Goal: Information Seeking & Learning: Learn about a topic

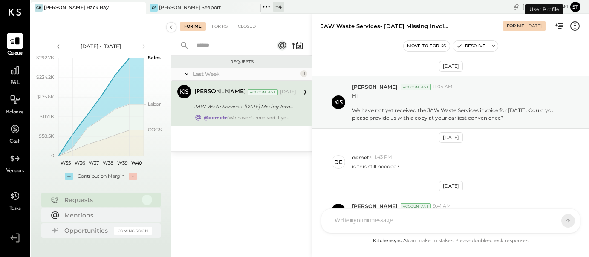
scroll to position [53, 0]
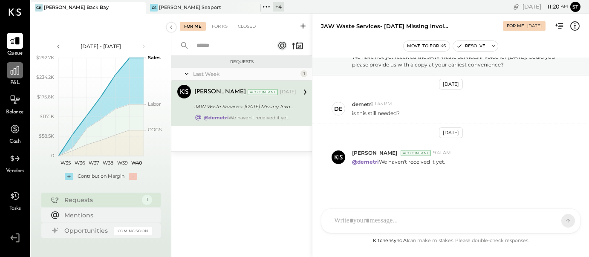
click at [12, 75] on icon at bounding box center [14, 70] width 11 height 11
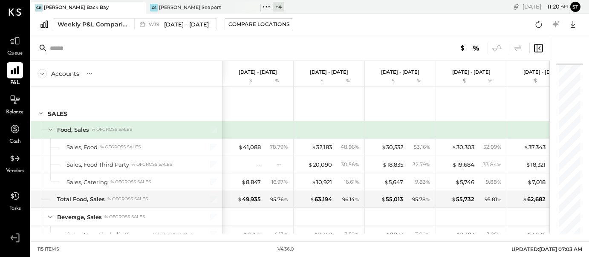
click at [18, 73] on icon at bounding box center [15, 70] width 8 height 8
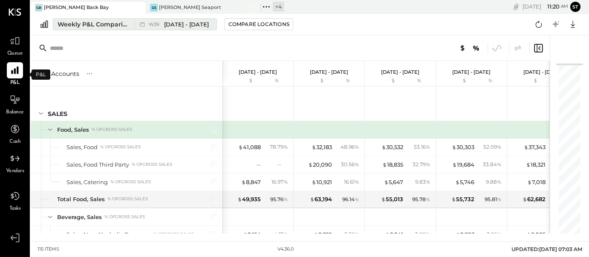
click at [107, 23] on div "Weekly P&L Comparison" at bounding box center [94, 24] width 72 height 9
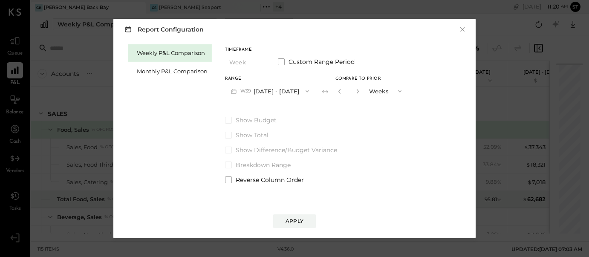
click at [268, 91] on button "W39 [DATE] - [DATE]" at bounding box center [270, 91] width 90 height 16
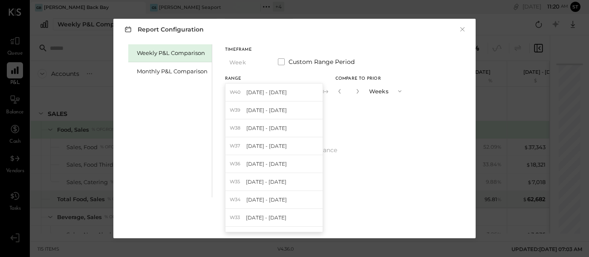
click at [283, 57] on div "Timeframe Week Custom Range Period" at bounding box center [316, 59] width 182 height 22
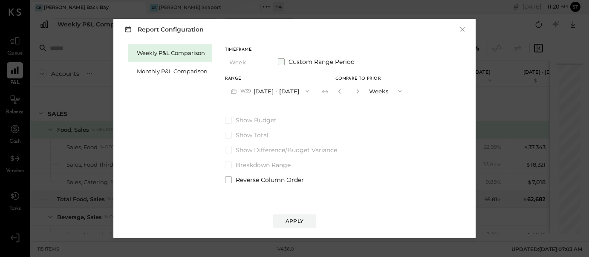
click at [281, 59] on span at bounding box center [281, 61] width 7 height 7
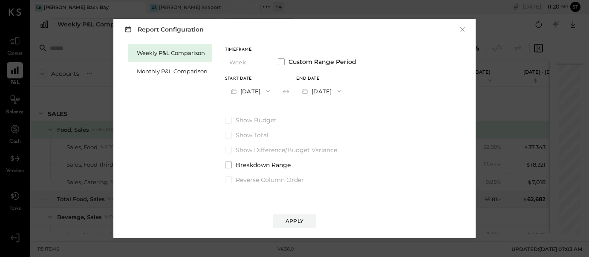
click at [248, 92] on button "[DATE]" at bounding box center [250, 91] width 51 height 16
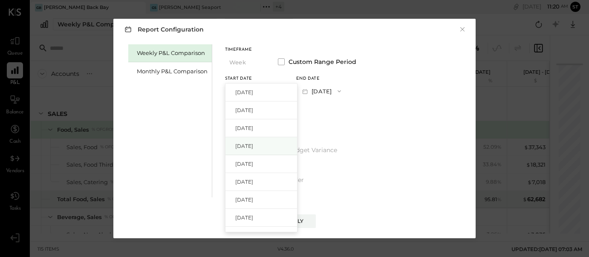
click at [253, 142] on span "[DATE]" at bounding box center [244, 145] width 18 height 7
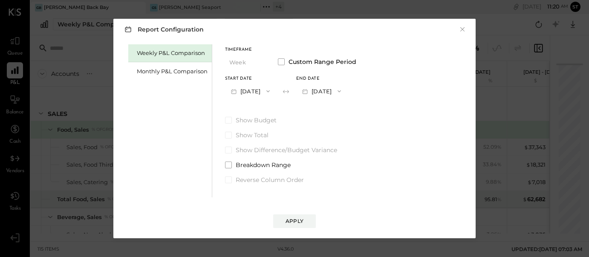
click at [343, 92] on icon "button" at bounding box center [339, 91] width 7 height 7
click at [352, 129] on div "[DATE]" at bounding box center [333, 128] width 72 height 18
click at [288, 223] on div "Apply" at bounding box center [295, 220] width 18 height 7
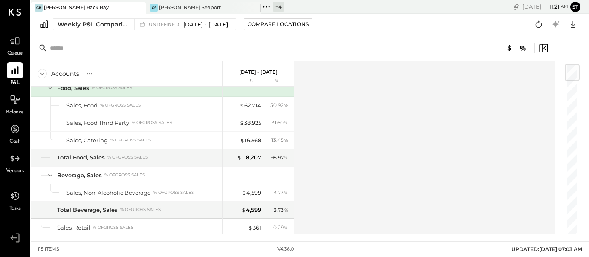
scroll to position [3, 0]
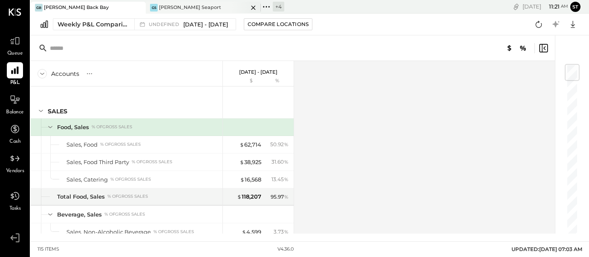
click at [194, 8] on div "[PERSON_NAME] Seaport" at bounding box center [197, 8] width 102 height 8
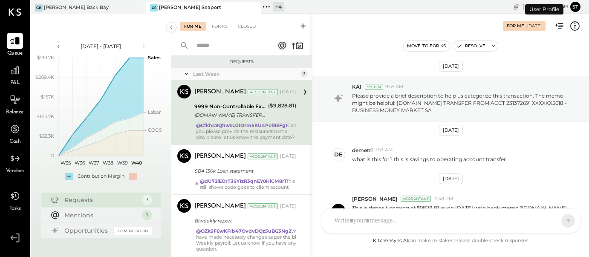
scroll to position [165, 0]
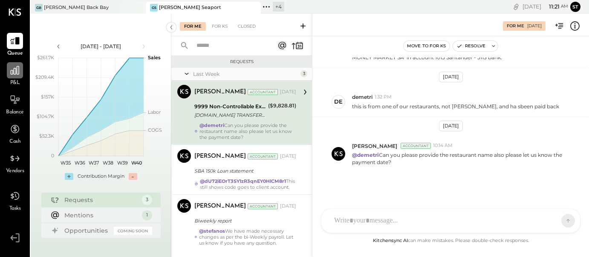
click at [13, 70] on icon at bounding box center [15, 70] width 9 height 9
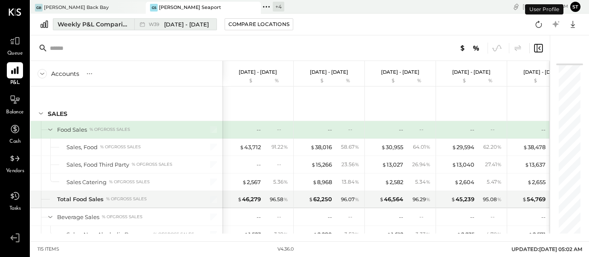
click at [191, 28] on span "[DATE] - [DATE]" at bounding box center [186, 24] width 45 height 8
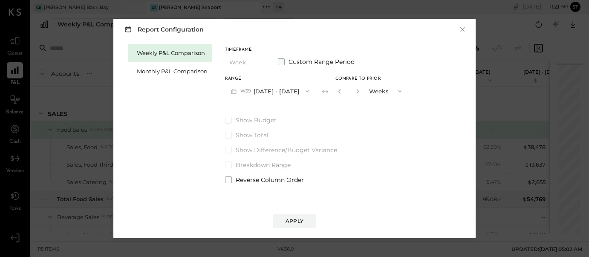
click at [280, 63] on span at bounding box center [281, 61] width 7 height 7
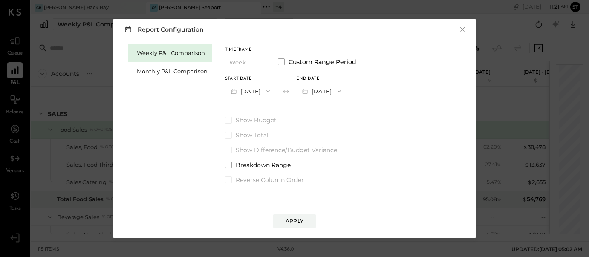
click at [271, 91] on icon "button" at bounding box center [268, 91] width 7 height 7
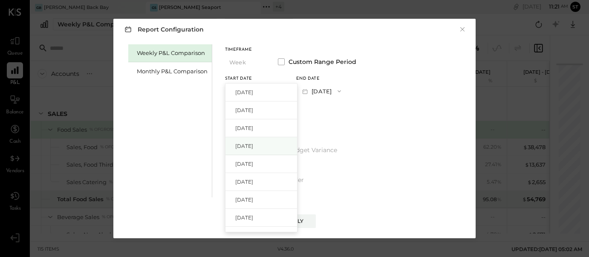
click at [253, 144] on span "[DATE]" at bounding box center [244, 145] width 18 height 7
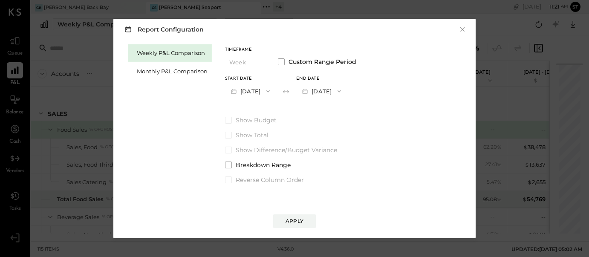
click at [343, 89] on icon "button" at bounding box center [339, 91] width 7 height 7
click at [350, 129] on div "[DATE]" at bounding box center [333, 128] width 72 height 18
click at [297, 220] on div "Apply" at bounding box center [295, 220] width 18 height 7
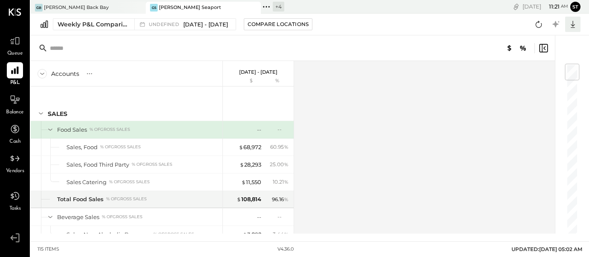
click at [574, 25] on icon at bounding box center [572, 24] width 11 height 11
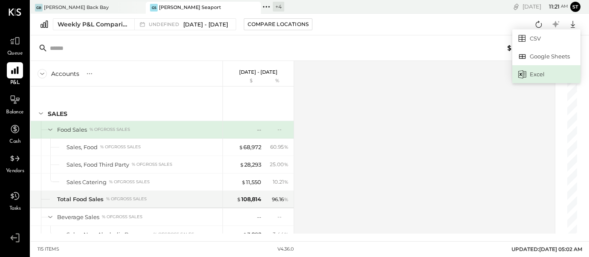
click at [544, 80] on div "Excel" at bounding box center [546, 74] width 68 height 18
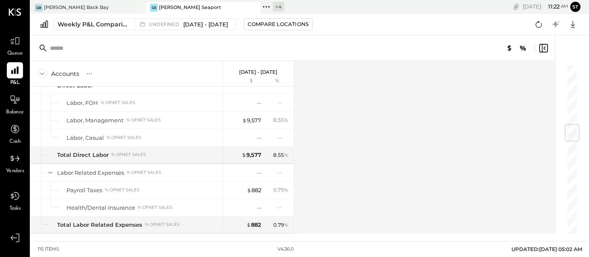
scroll to position [516, 0]
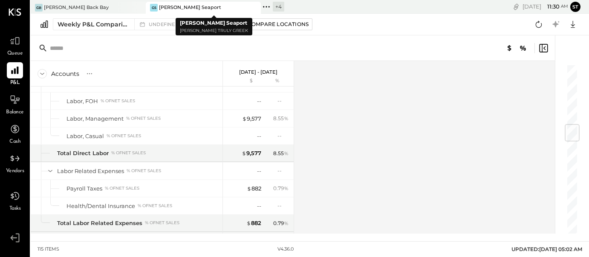
click at [258, 6] on icon at bounding box center [253, 8] width 11 height 10
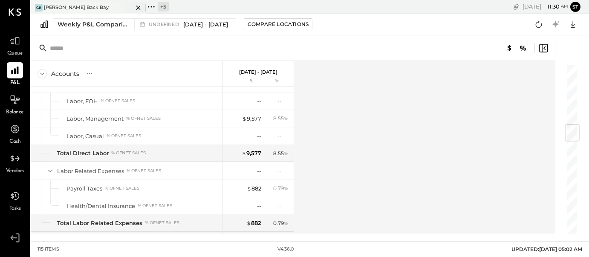
click at [99, 10] on div "GB [PERSON_NAME] Back Bay" at bounding box center [82, 8] width 102 height 8
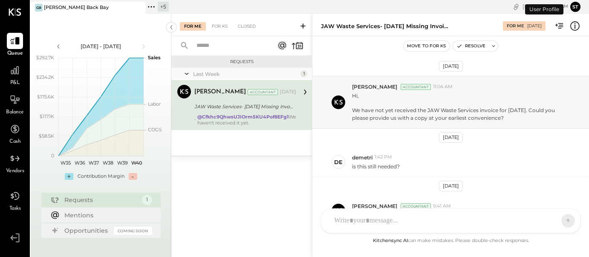
scroll to position [53, 0]
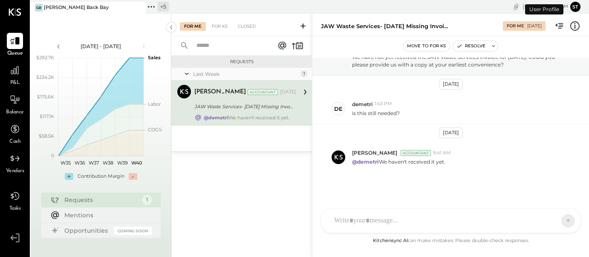
click at [159, 6] on div "+ 5" at bounding box center [163, 7] width 11 height 10
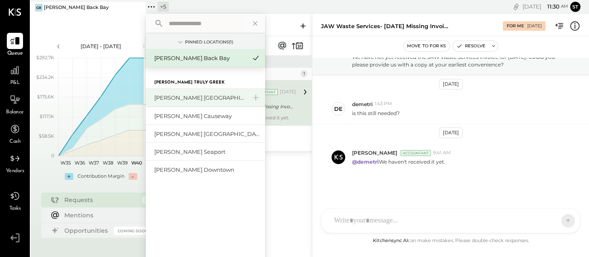
click at [208, 96] on div "[PERSON_NAME] [GEOGRAPHIC_DATA]" at bounding box center [200, 98] width 92 height 8
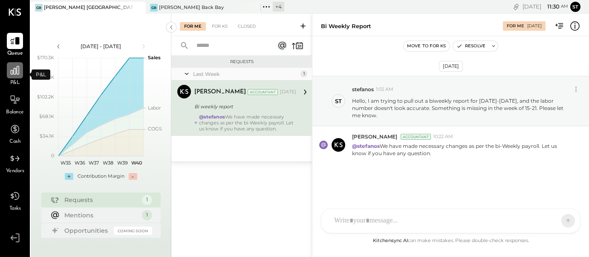
click at [14, 75] on icon at bounding box center [15, 70] width 9 height 9
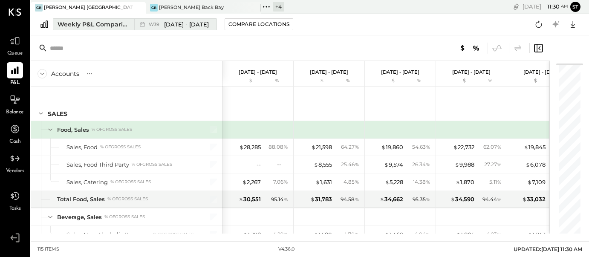
click at [179, 24] on span "[DATE] - [DATE]" at bounding box center [186, 24] width 45 height 8
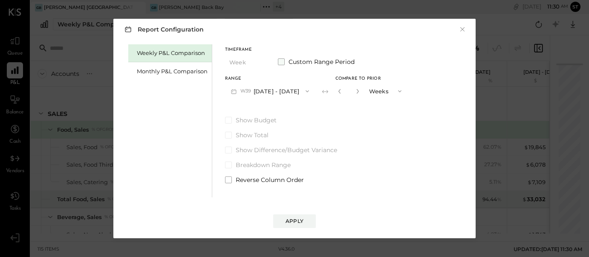
click at [281, 61] on span at bounding box center [281, 61] width 7 height 7
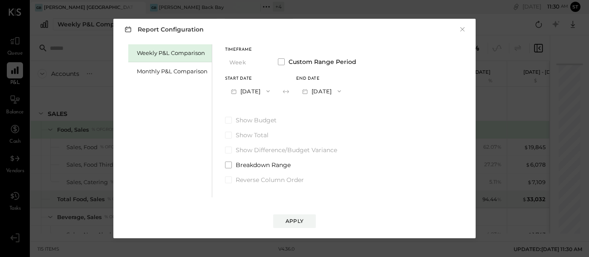
click at [264, 88] on button "[DATE]" at bounding box center [250, 91] width 51 height 16
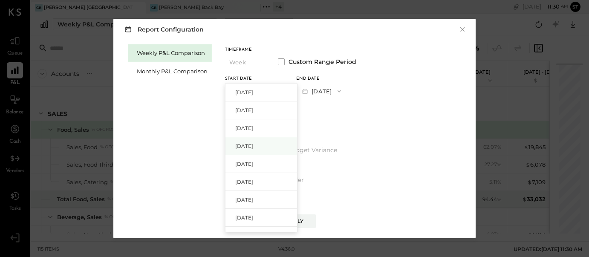
click at [253, 144] on span "[DATE]" at bounding box center [244, 145] width 18 height 7
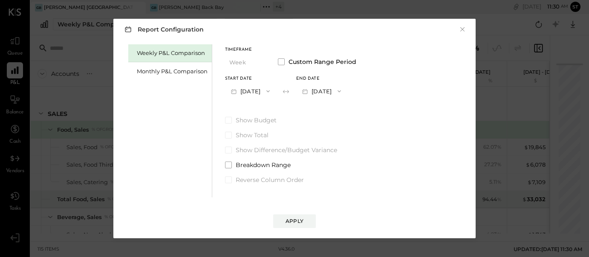
click at [343, 88] on icon "button" at bounding box center [339, 91] width 7 height 7
click at [324, 126] on span "[DATE]" at bounding box center [315, 127] width 18 height 7
click at [301, 218] on div "Apply" at bounding box center [295, 220] width 18 height 7
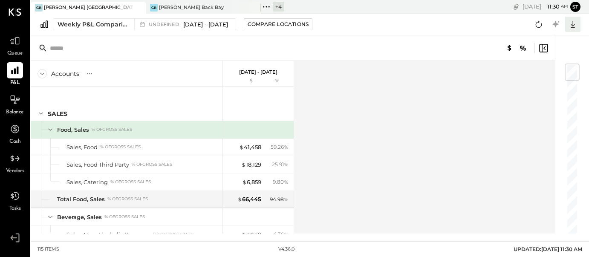
click at [571, 26] on icon at bounding box center [572, 24] width 11 height 11
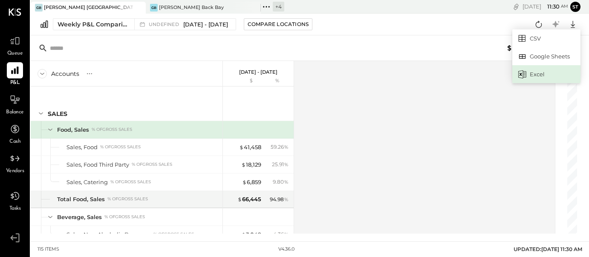
click at [543, 74] on div "Excel" at bounding box center [546, 74] width 68 height 18
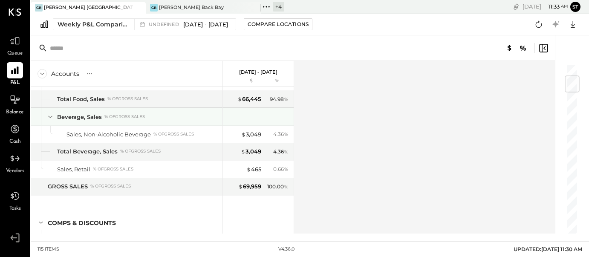
scroll to position [101, 0]
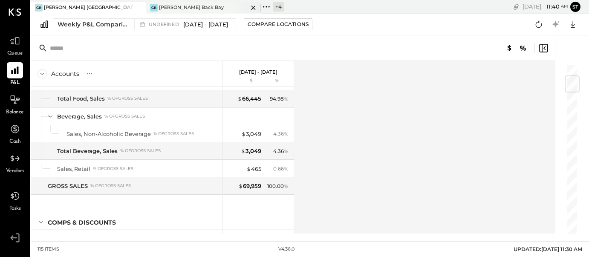
click at [185, 9] on div "[PERSON_NAME] Back Bay" at bounding box center [191, 7] width 65 height 7
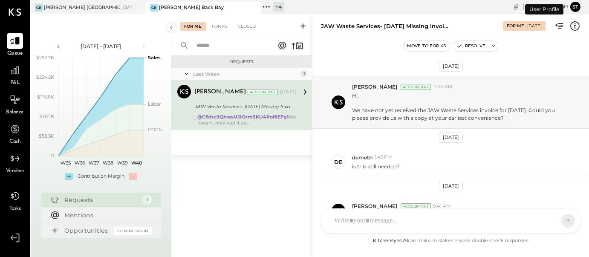
scroll to position [53, 0]
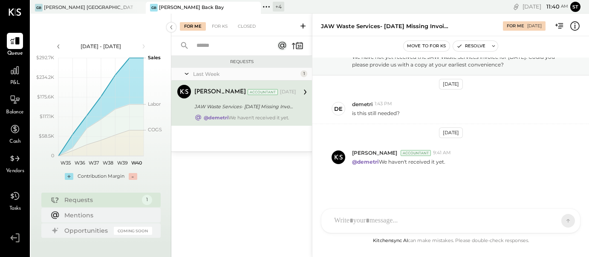
click at [266, 8] on icon at bounding box center [266, 6] width 11 height 11
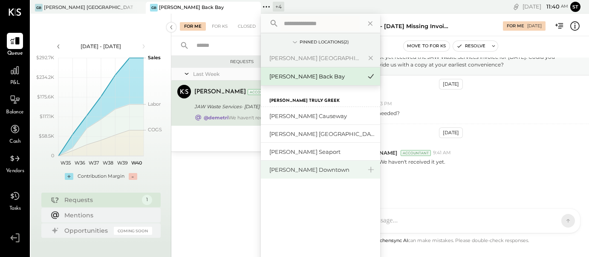
click at [319, 171] on div "[PERSON_NAME] Downtown" at bounding box center [315, 170] width 92 height 8
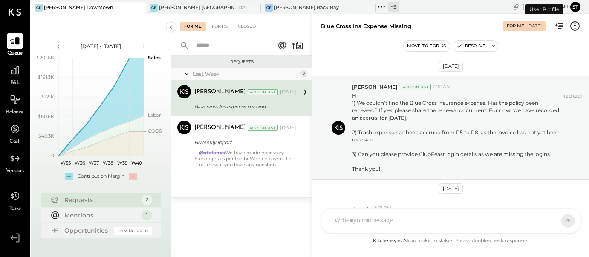
scroll to position [118, 0]
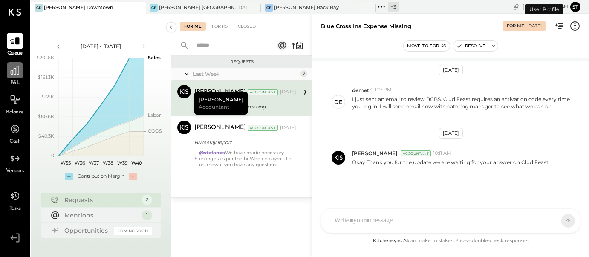
click at [11, 72] on icon at bounding box center [15, 70] width 9 height 9
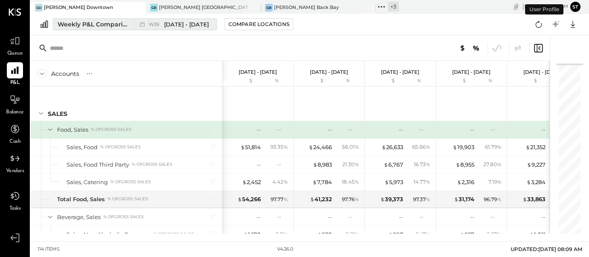
click at [190, 27] on span "[DATE] - [DATE]" at bounding box center [186, 24] width 45 height 8
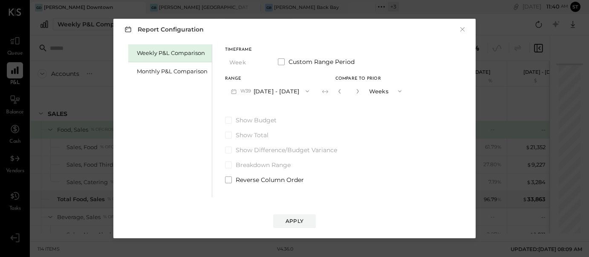
click at [278, 89] on button "W39 [DATE] - [DATE]" at bounding box center [270, 91] width 90 height 16
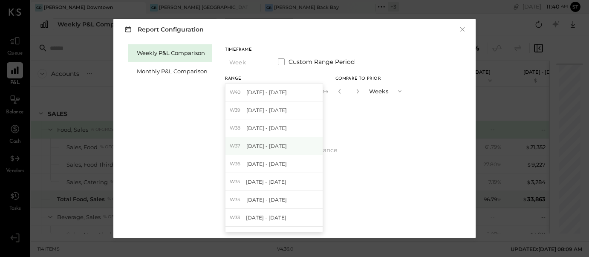
click at [263, 149] on span "[DATE] - [DATE]" at bounding box center [266, 145] width 40 height 7
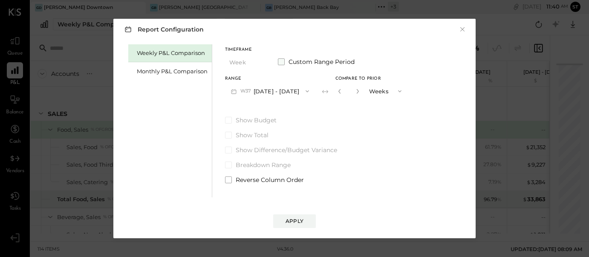
click at [281, 63] on span at bounding box center [281, 61] width 7 height 7
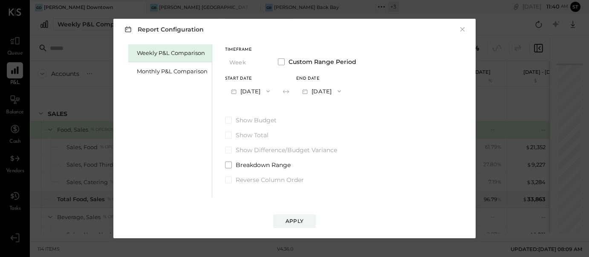
click at [271, 92] on button "[DATE]" at bounding box center [250, 91] width 51 height 16
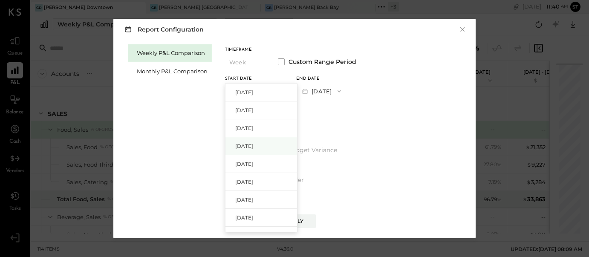
click at [253, 146] on span "[DATE]" at bounding box center [244, 145] width 18 height 7
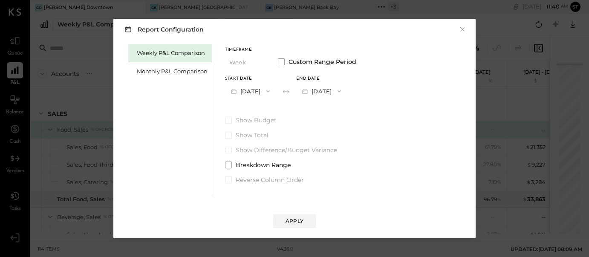
click at [343, 92] on icon "button" at bounding box center [339, 91] width 7 height 7
click at [324, 127] on span "[DATE]" at bounding box center [315, 127] width 18 height 7
click at [299, 222] on div "Apply" at bounding box center [295, 220] width 18 height 7
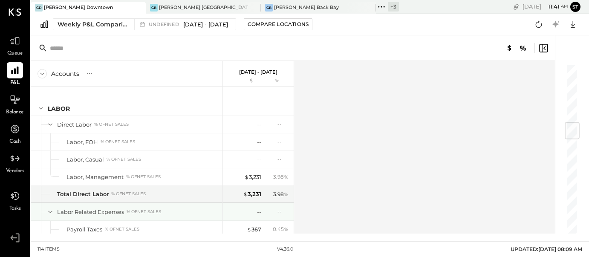
scroll to position [474, 0]
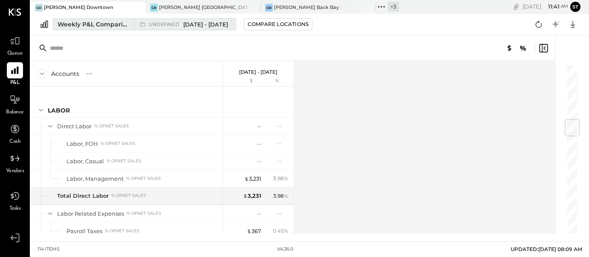
click at [201, 23] on span "[DATE] - [DATE]" at bounding box center [205, 24] width 45 height 8
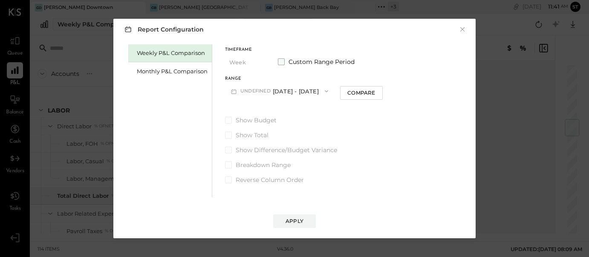
click at [280, 61] on span at bounding box center [281, 61] width 7 height 7
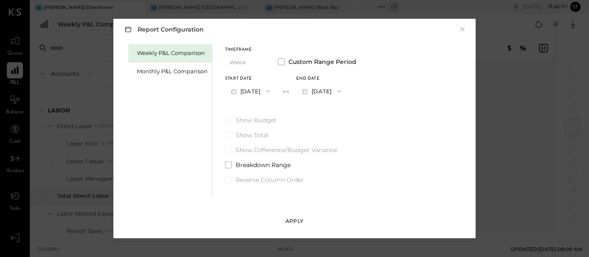
click at [301, 222] on div "Apply" at bounding box center [295, 220] width 18 height 7
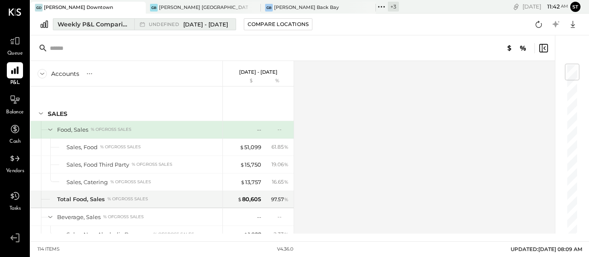
click at [196, 23] on span "[DATE] - [DATE]" at bounding box center [205, 24] width 45 height 8
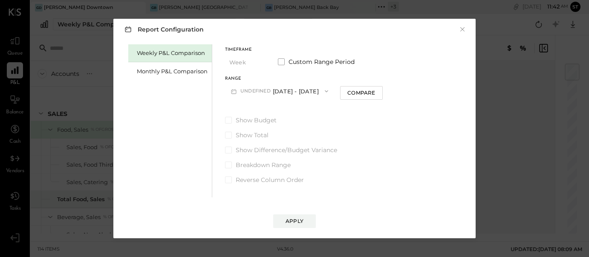
click at [290, 92] on button "undefined [DATE] - [DATE]" at bounding box center [279, 91] width 109 height 16
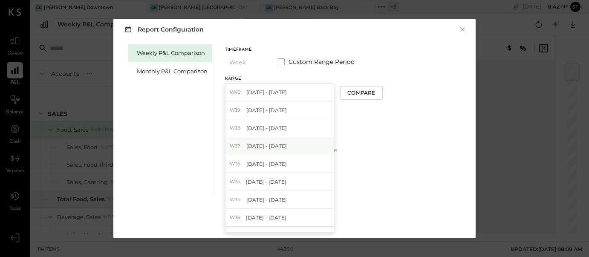
click at [279, 145] on span "[DATE] - [DATE]" at bounding box center [266, 145] width 40 height 7
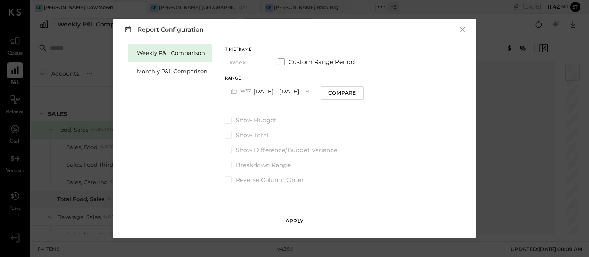
click at [294, 218] on div "Apply" at bounding box center [295, 220] width 18 height 7
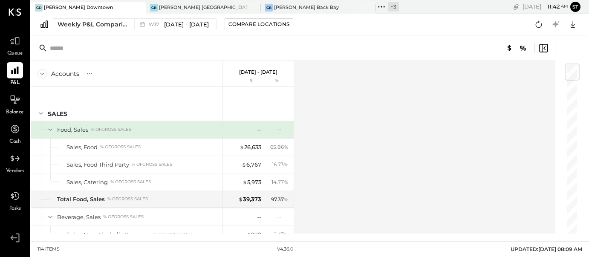
click at [262, 76] on div "[DATE] - [DATE] $ %" at bounding box center [258, 74] width 71 height 26
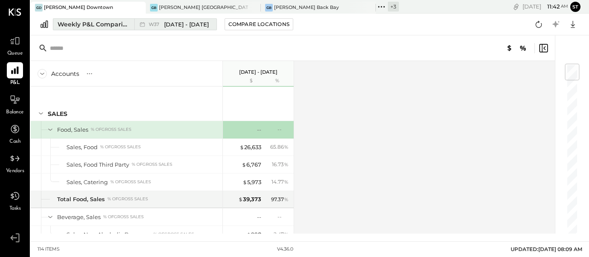
click at [191, 24] on span "[DATE] - [DATE]" at bounding box center [186, 24] width 45 height 8
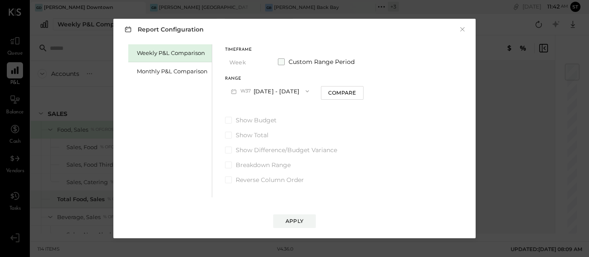
click at [281, 63] on span at bounding box center [281, 61] width 7 height 7
click at [271, 89] on span "button" at bounding box center [265, 91] width 11 height 7
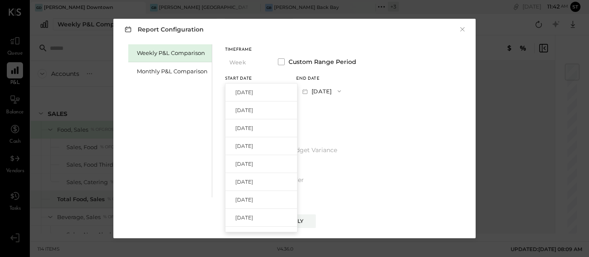
click at [343, 92] on icon "button" at bounding box center [339, 91] width 7 height 7
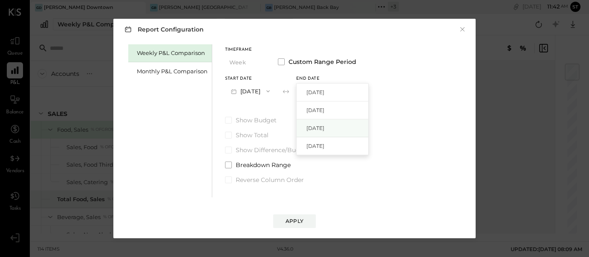
click at [352, 126] on div "[DATE]" at bounding box center [333, 128] width 72 height 18
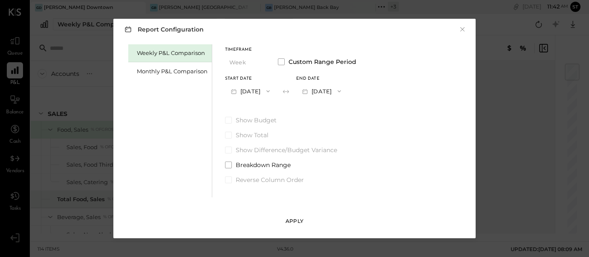
click at [295, 222] on div "Apply" at bounding box center [295, 220] width 18 height 7
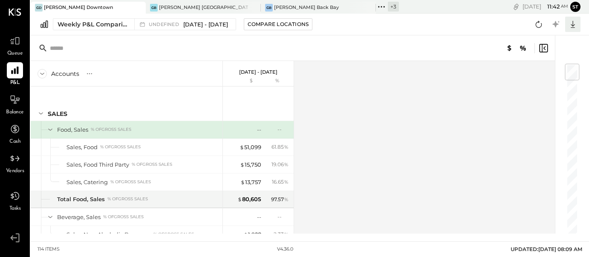
click at [574, 26] on icon at bounding box center [572, 24] width 11 height 11
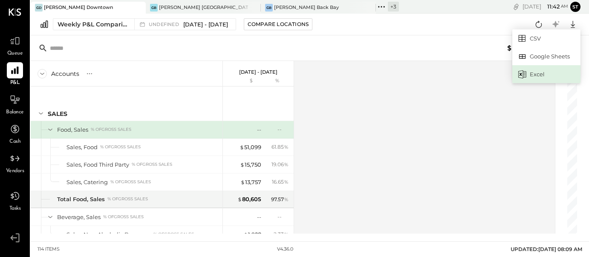
click at [542, 72] on div "Excel" at bounding box center [546, 74] width 68 height 18
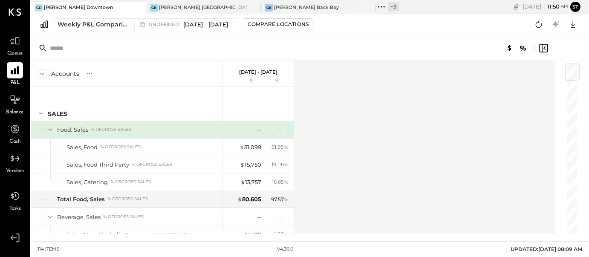
click at [17, 72] on icon at bounding box center [14, 70] width 11 height 11
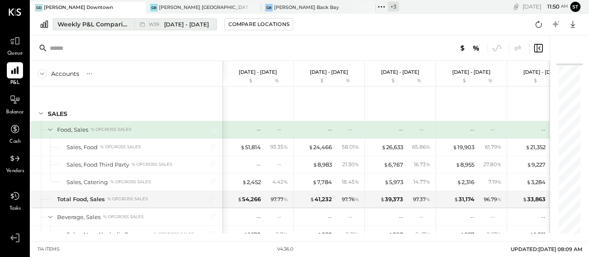
click at [187, 25] on span "[DATE] - [DATE]" at bounding box center [186, 24] width 45 height 8
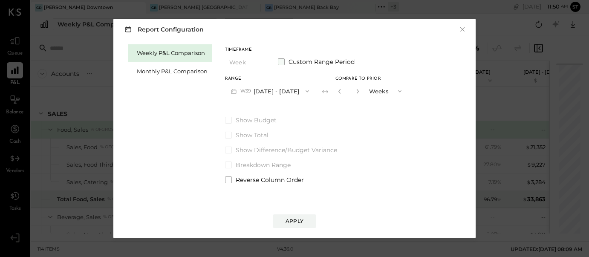
click at [281, 63] on span at bounding box center [281, 61] width 7 height 7
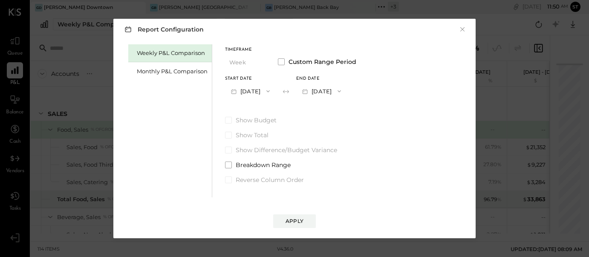
click at [266, 91] on button "[DATE]" at bounding box center [250, 91] width 51 height 16
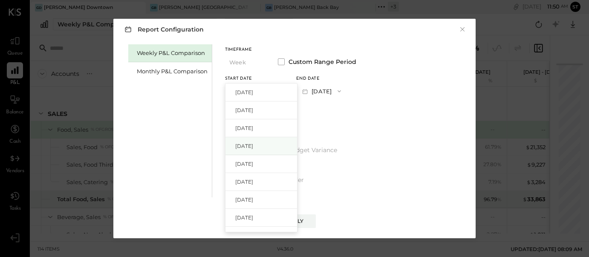
click at [253, 144] on span "[DATE]" at bounding box center [244, 145] width 18 height 7
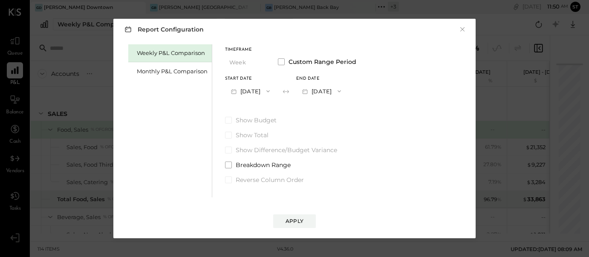
click at [343, 90] on icon "button" at bounding box center [339, 91] width 7 height 7
click at [324, 127] on span "[DATE]" at bounding box center [315, 127] width 18 height 7
click at [300, 222] on div "Apply" at bounding box center [295, 220] width 18 height 7
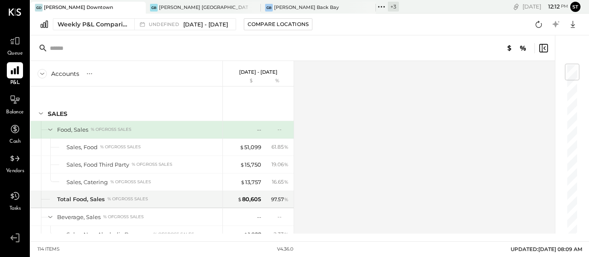
click at [17, 73] on icon at bounding box center [15, 70] width 8 height 8
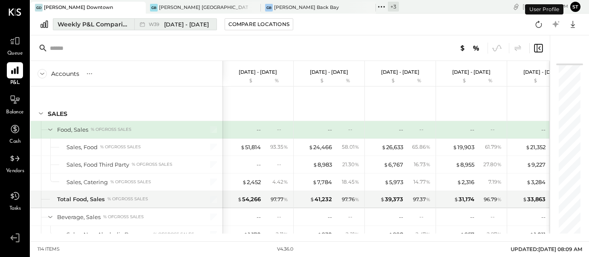
click at [189, 27] on span "[DATE] - [DATE]" at bounding box center [186, 24] width 45 height 8
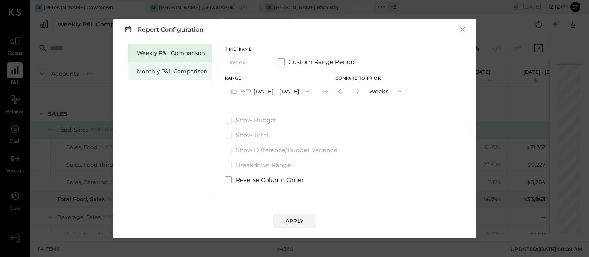
click at [166, 74] on div "Monthly P&L Comparison" at bounding box center [172, 71] width 71 height 8
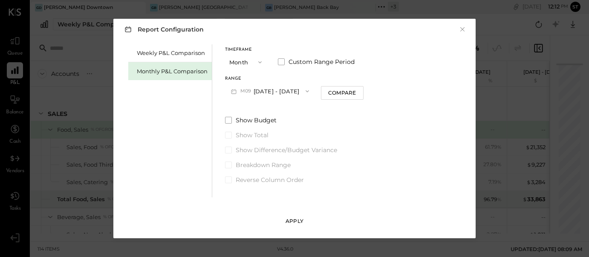
click at [296, 218] on div "Apply" at bounding box center [295, 220] width 18 height 7
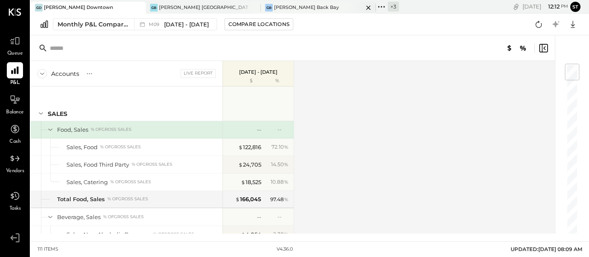
click at [277, 9] on div "[PERSON_NAME] Back Bay" at bounding box center [306, 7] width 65 height 7
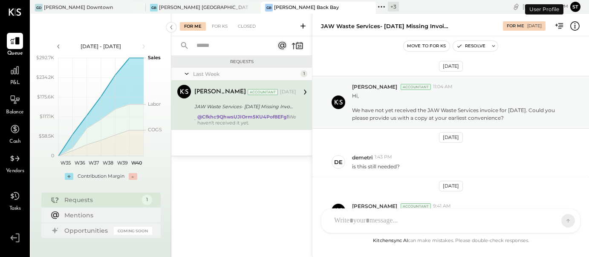
scroll to position [53, 0]
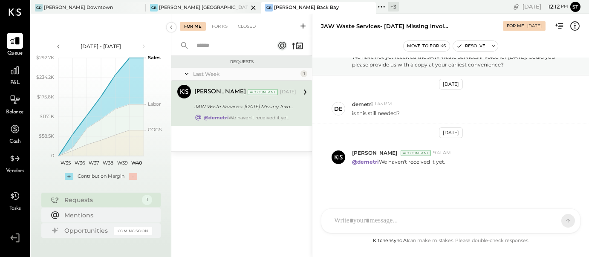
click at [164, 6] on div "[PERSON_NAME] [GEOGRAPHIC_DATA]" at bounding box center [203, 7] width 89 height 7
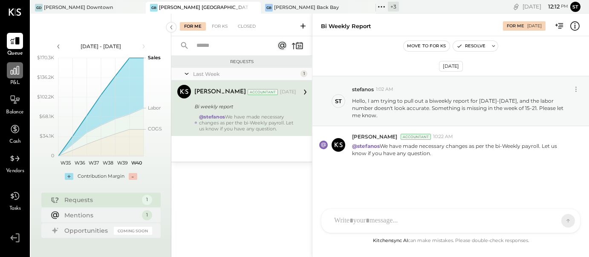
click at [19, 74] on icon at bounding box center [15, 70] width 9 height 9
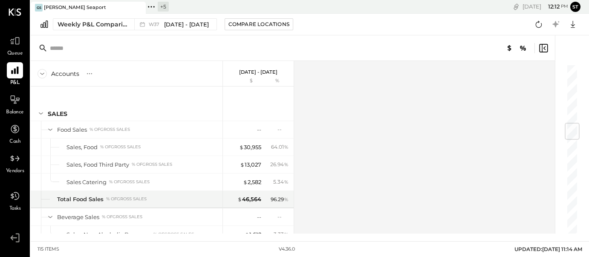
scroll to position [505, 0]
